Goal: Information Seeking & Learning: Learn about a topic

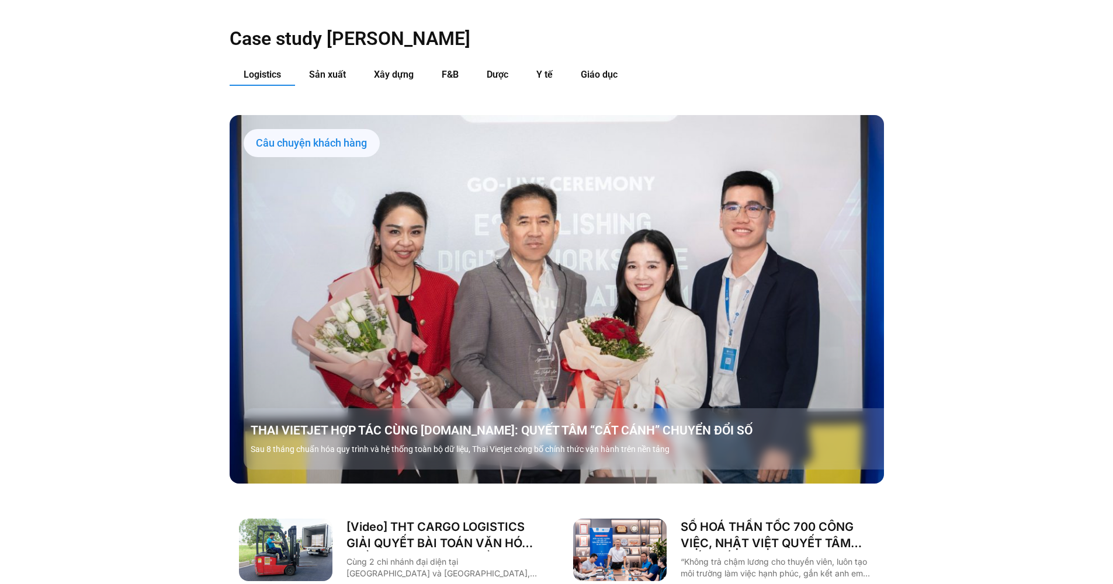
scroll to position [1292, 0]
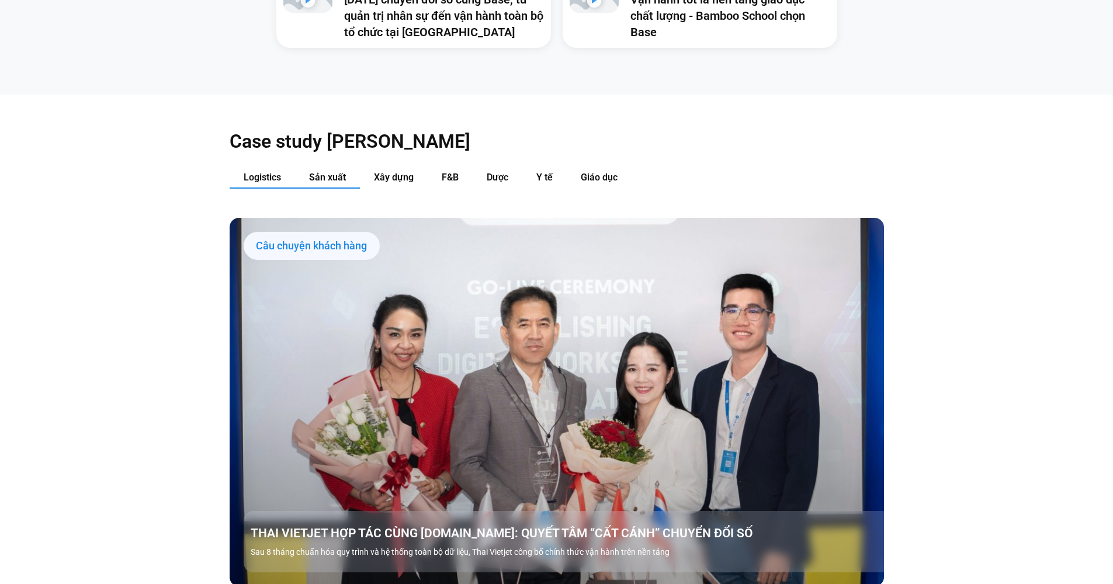
click at [343, 172] on span "Sản xuất" at bounding box center [327, 177] width 37 height 11
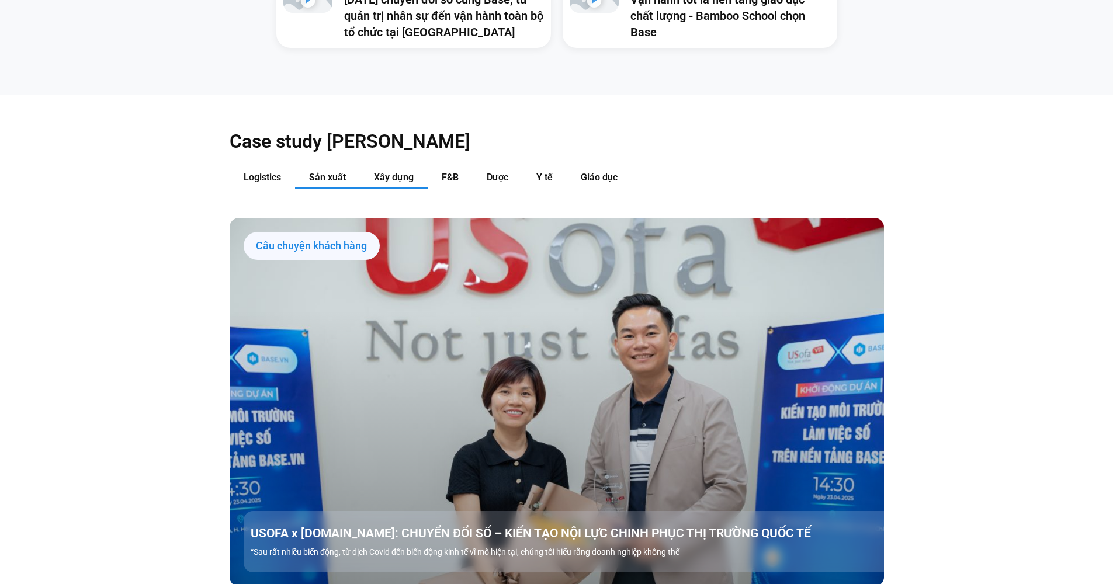
click at [407, 172] on span "Xây dựng" at bounding box center [394, 177] width 40 height 11
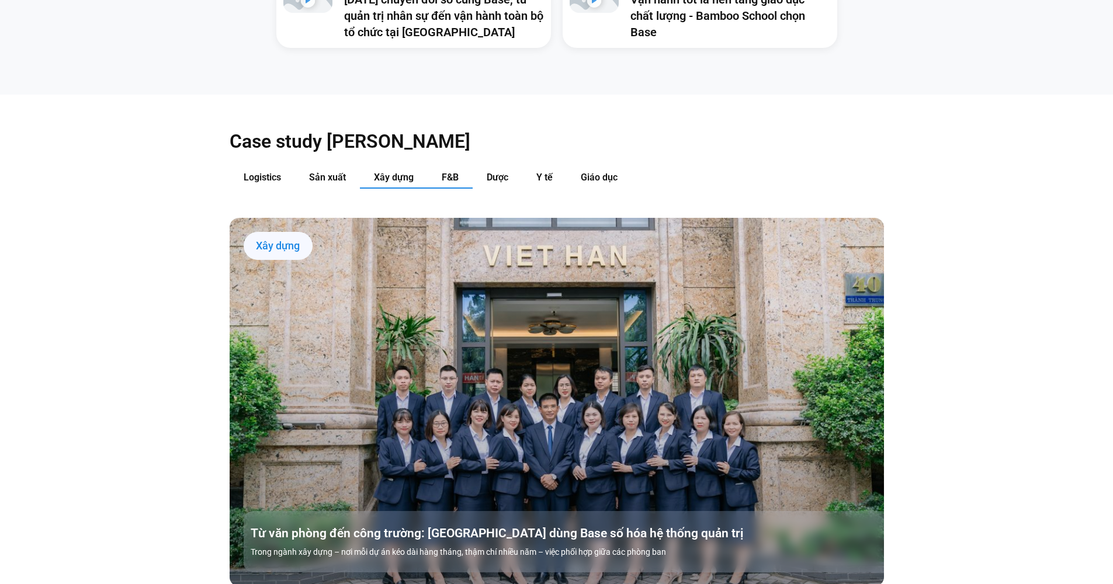
click at [439, 167] on button "F&B" at bounding box center [450, 178] width 45 height 22
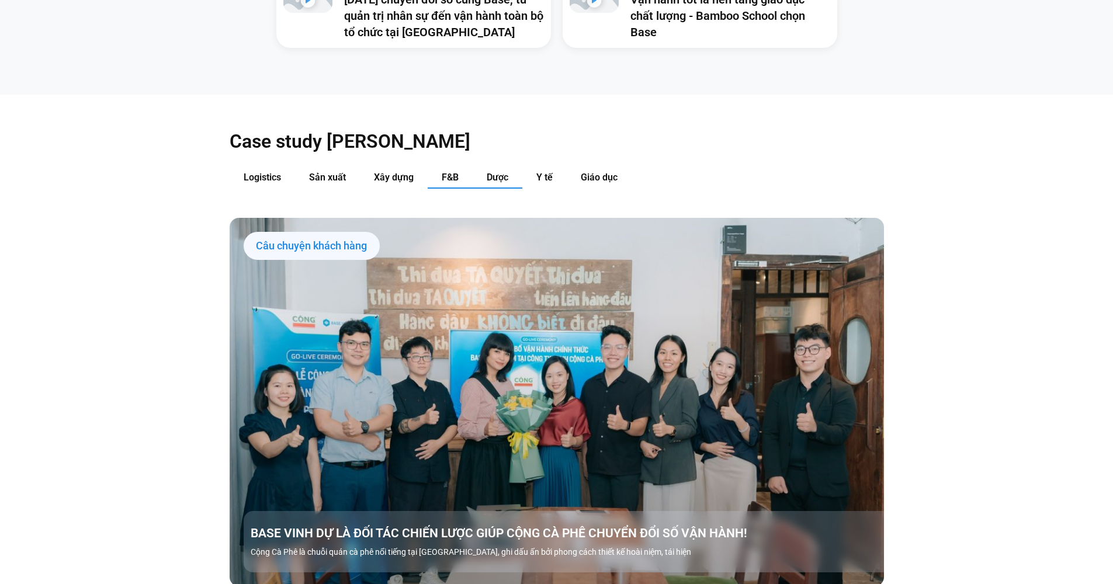
click at [484, 167] on button "Dược" at bounding box center [498, 178] width 50 height 22
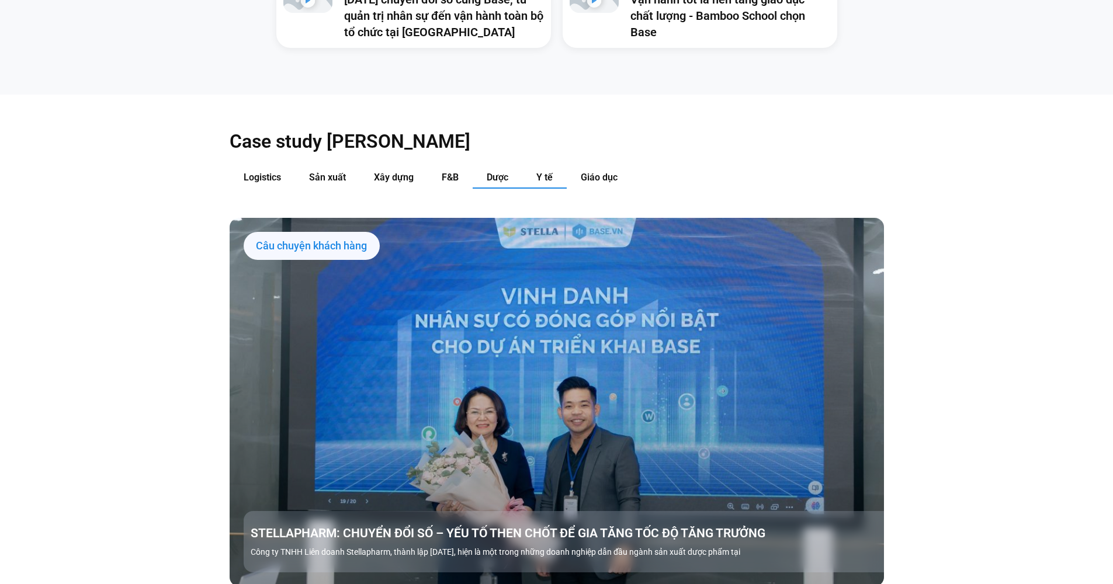
click at [559, 167] on button "Y tế" at bounding box center [544, 178] width 44 height 22
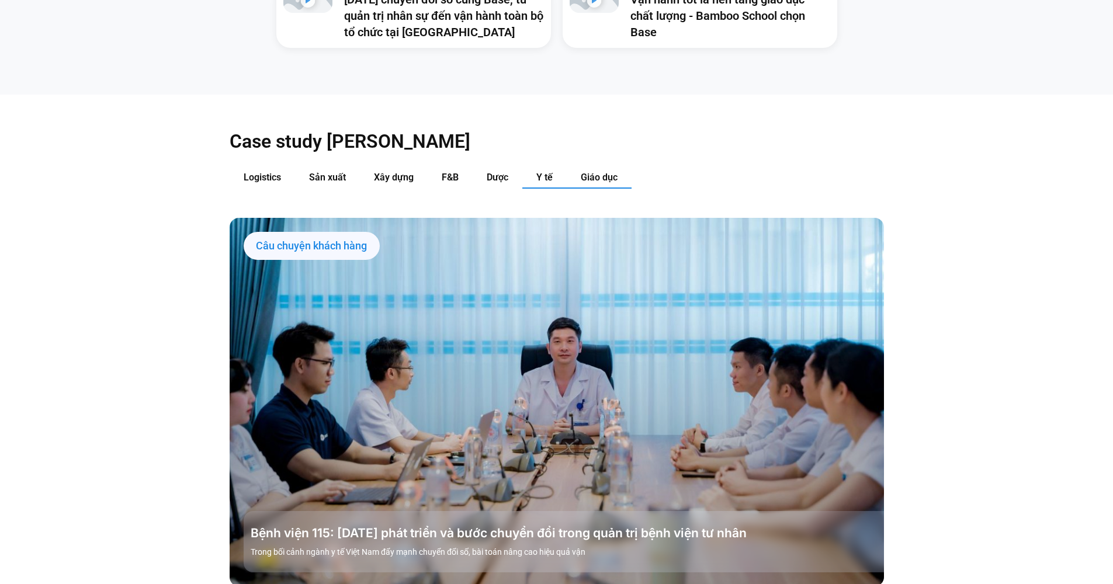
click at [579, 167] on button "Giáo dục" at bounding box center [599, 178] width 65 height 22
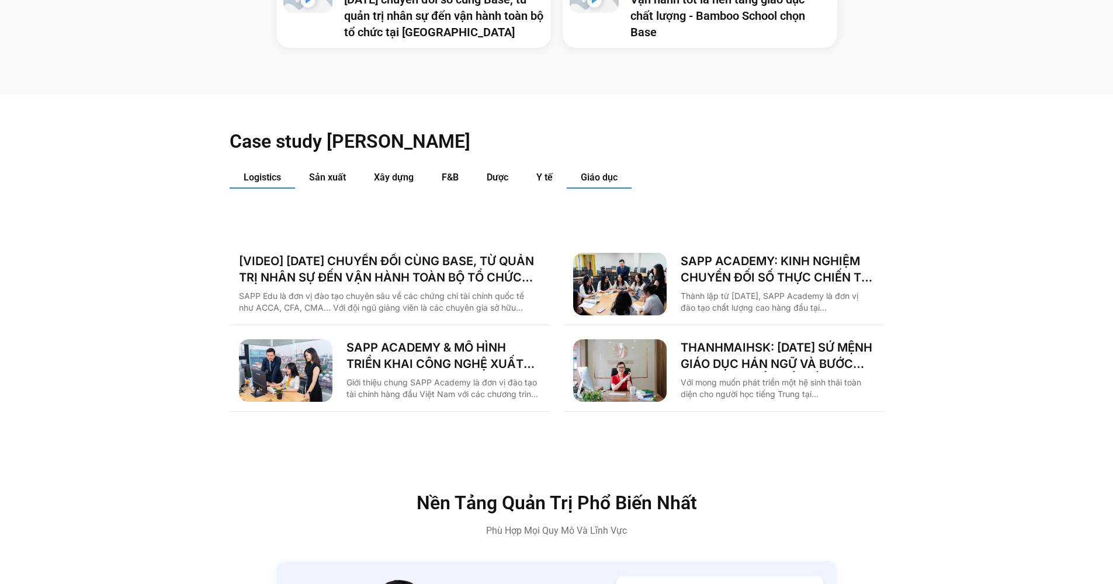
click at [275, 172] on span "Logistics" at bounding box center [262, 177] width 37 height 11
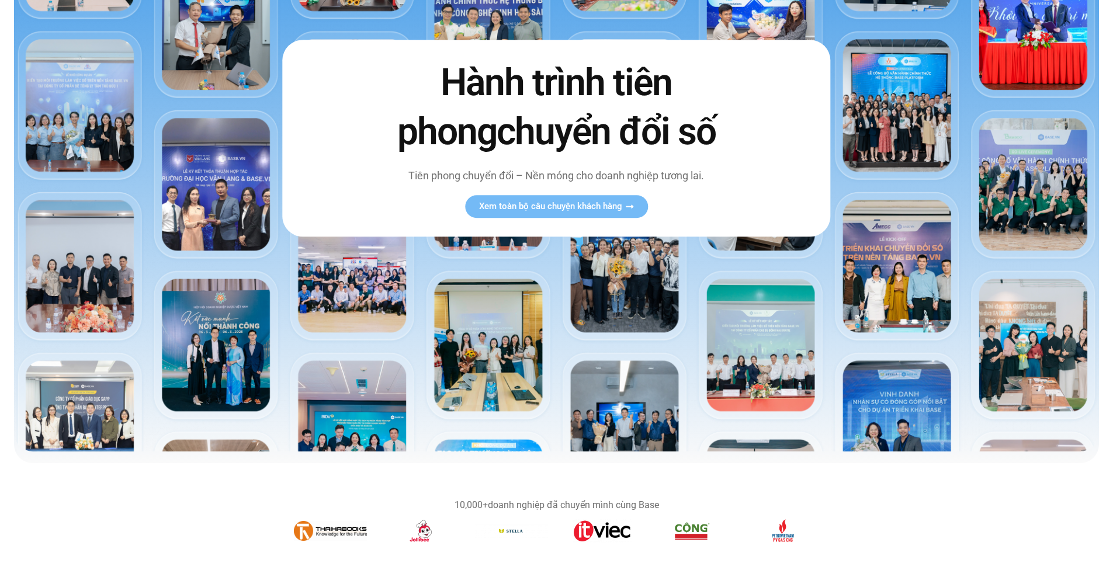
scroll to position [0, 0]
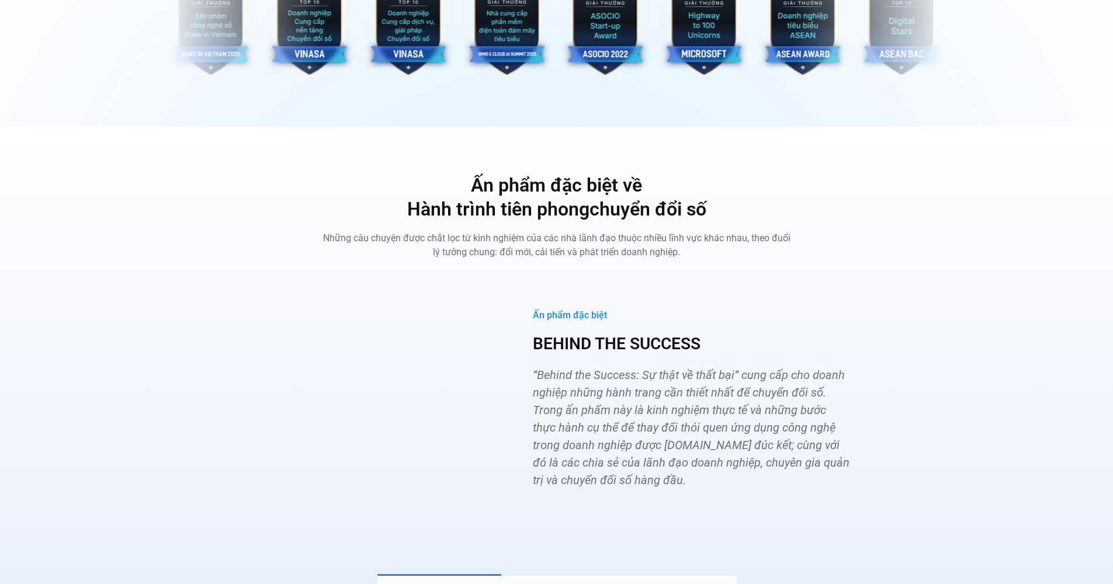
scroll to position [4585, 0]
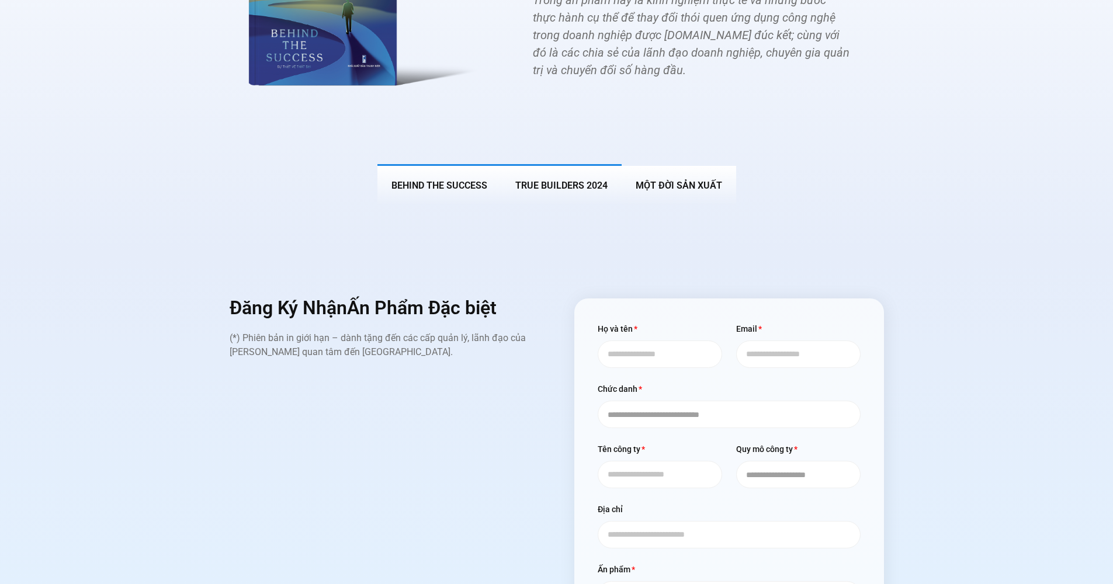
click at [582, 180] on span "True Builders 2024" at bounding box center [561, 185] width 92 height 11
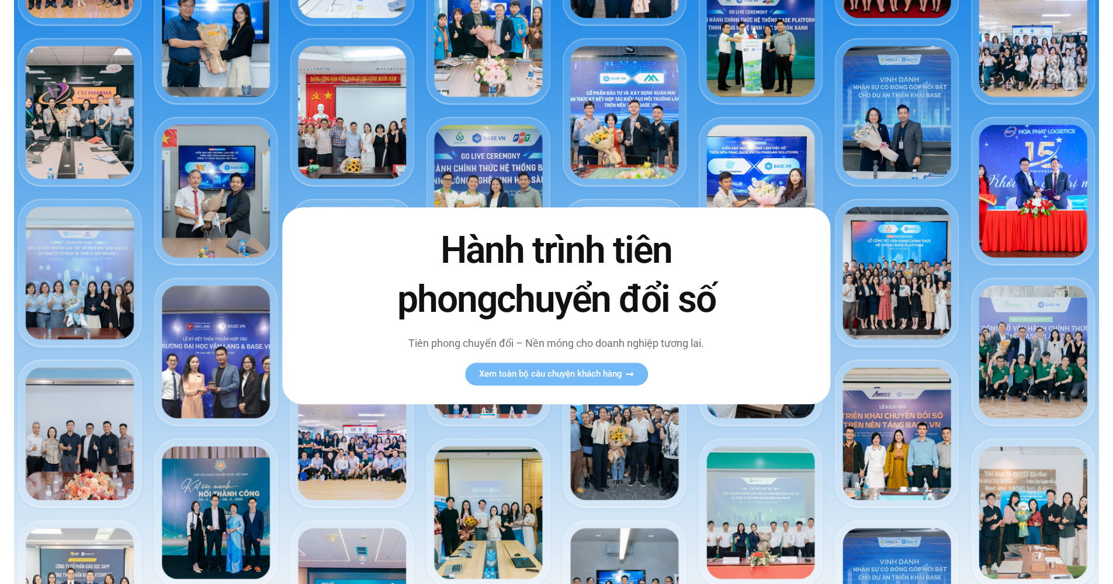
scroll to position [0, 0]
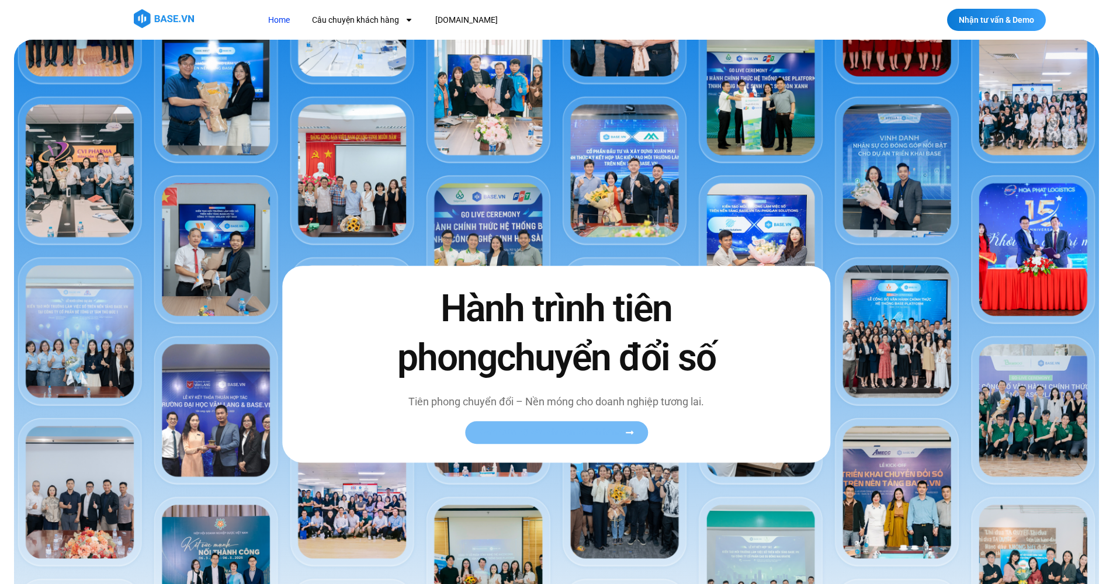
click at [626, 426] on link "Xem toàn bộ câu chuyện khách hàng" at bounding box center [556, 432] width 183 height 23
click at [388, 17] on link "Câu chuyện khách hàng" at bounding box center [362, 20] width 119 height 22
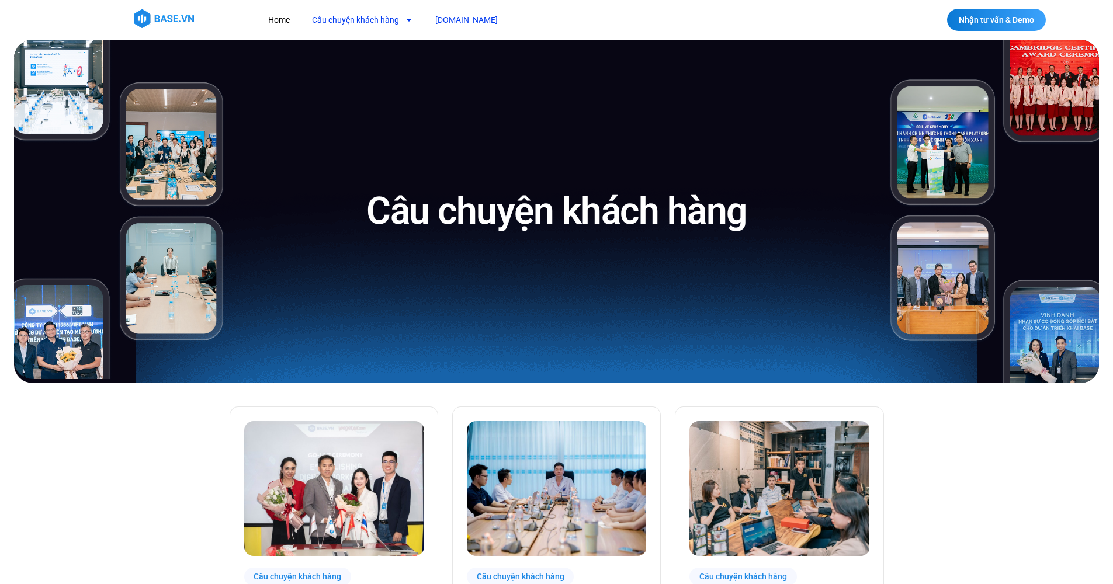
click at [462, 26] on link "[DOMAIN_NAME]" at bounding box center [466, 20] width 80 height 22
